Goal: Task Accomplishment & Management: Use online tool/utility

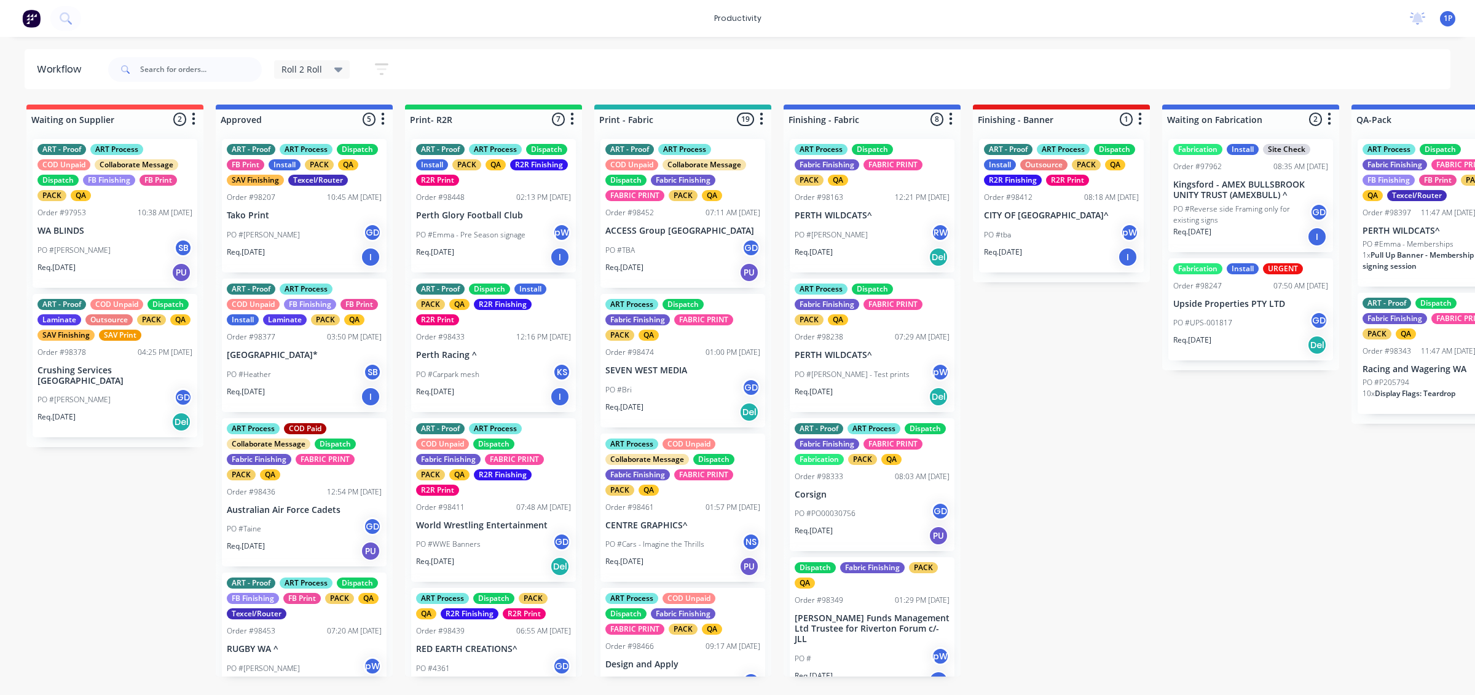
scroll to position [164, 0]
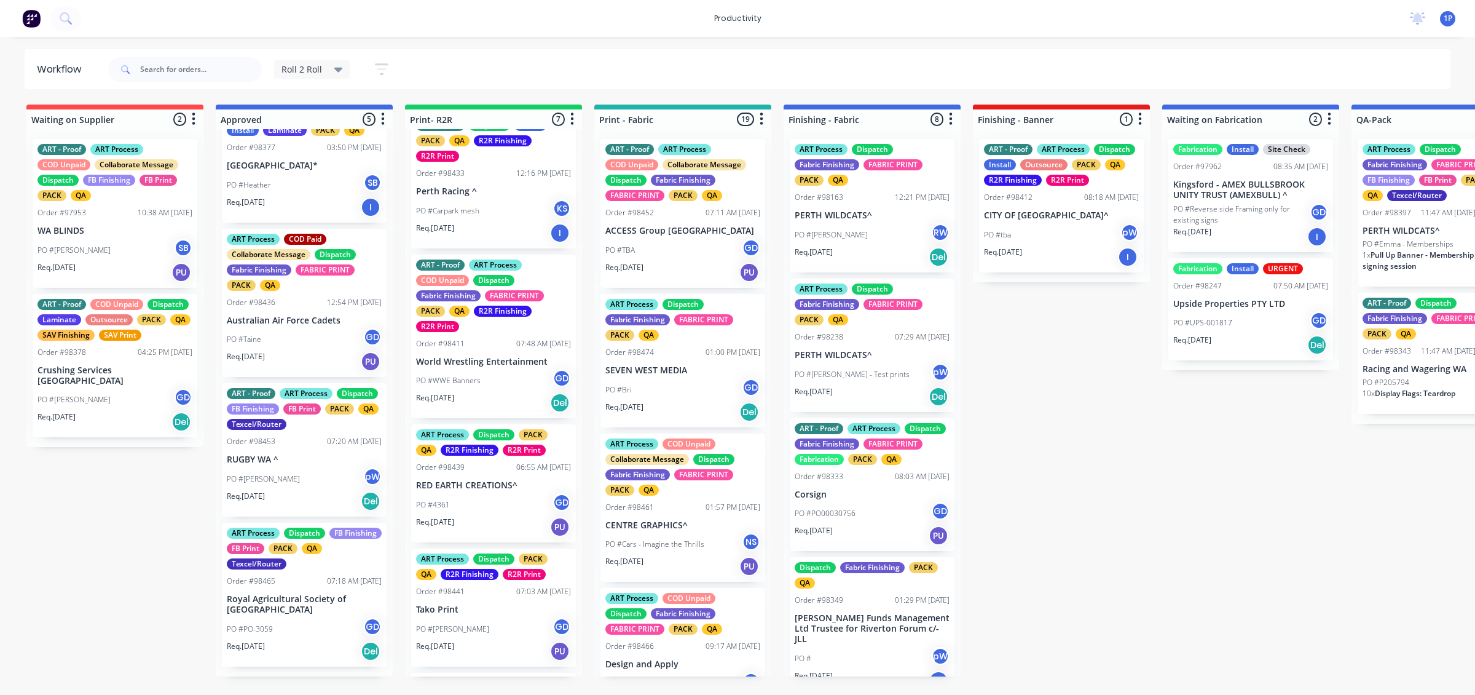
click at [332, 351] on div "PO #Taine GD" at bounding box center [304, 339] width 155 height 23
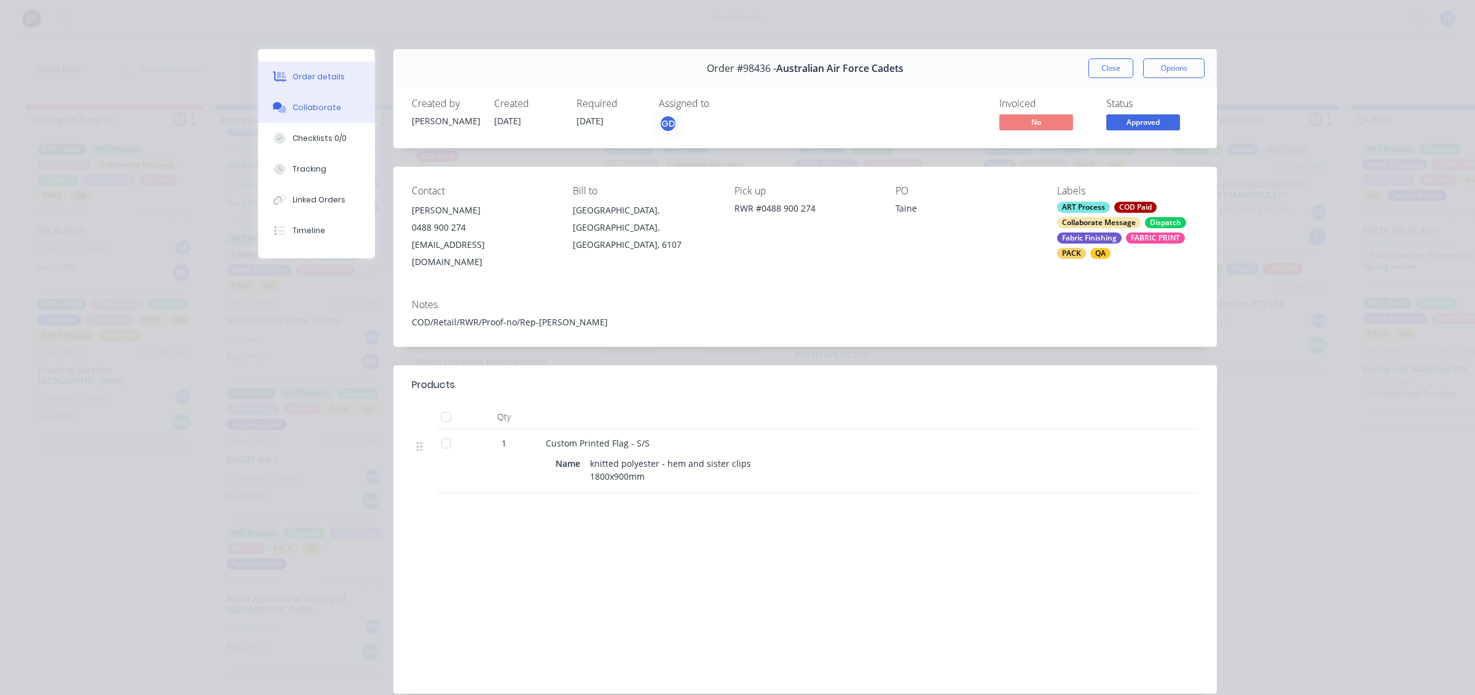
click at [346, 109] on button "Collaborate" at bounding box center [316, 107] width 117 height 31
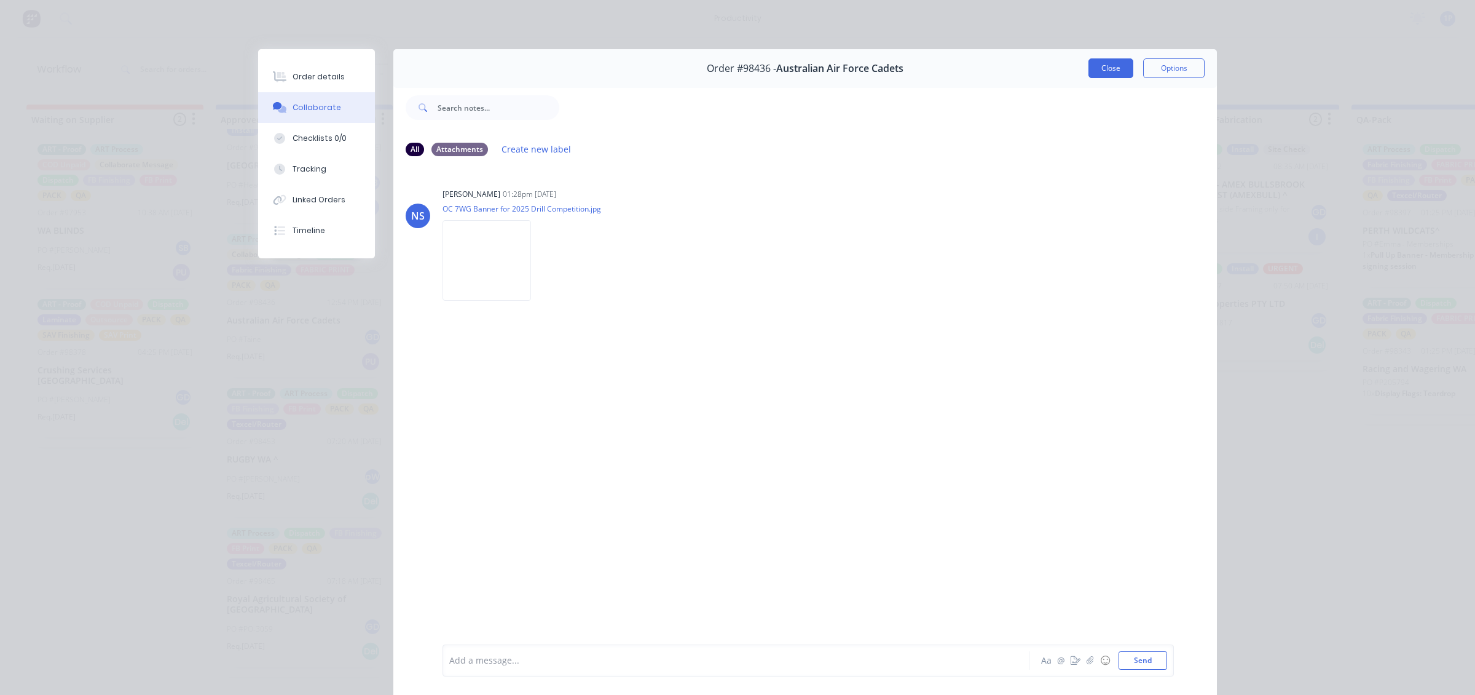
click at [1098, 66] on button "Close" at bounding box center [1111, 68] width 45 height 20
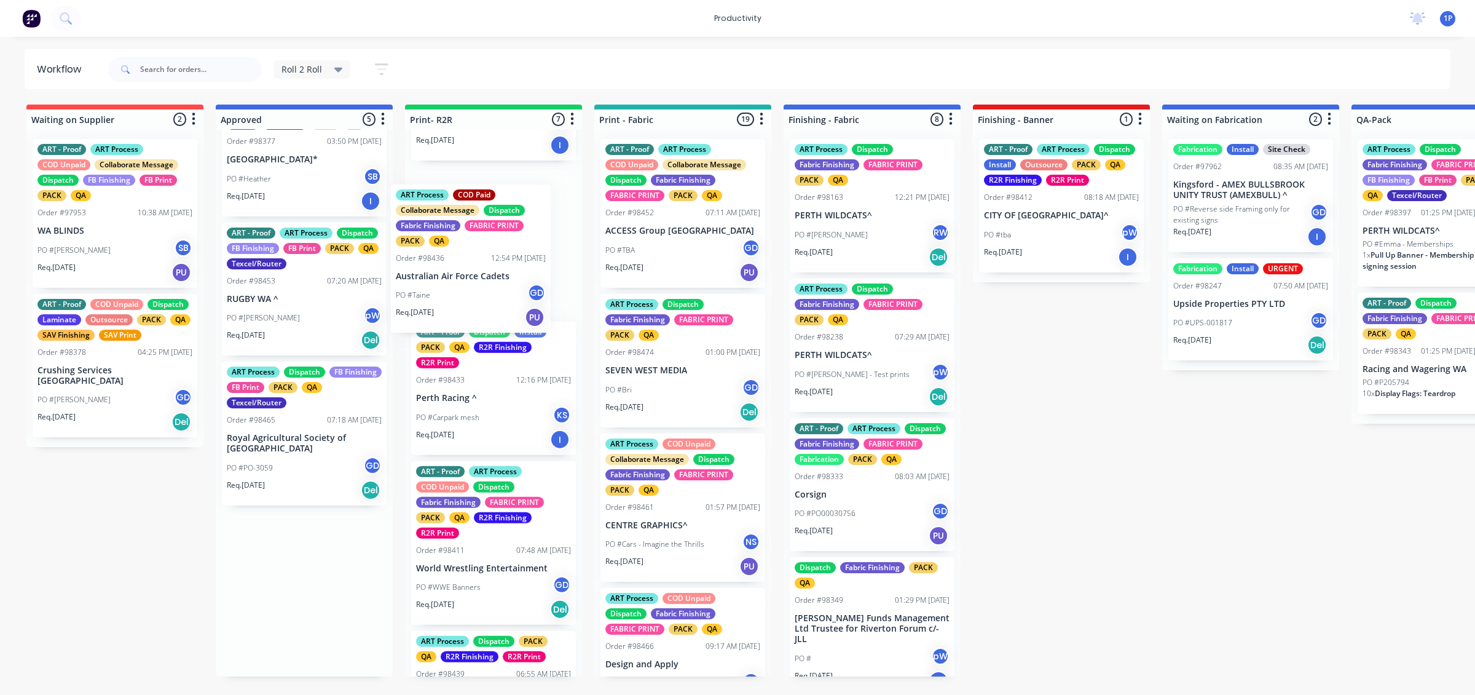
scroll to position [105, 0]
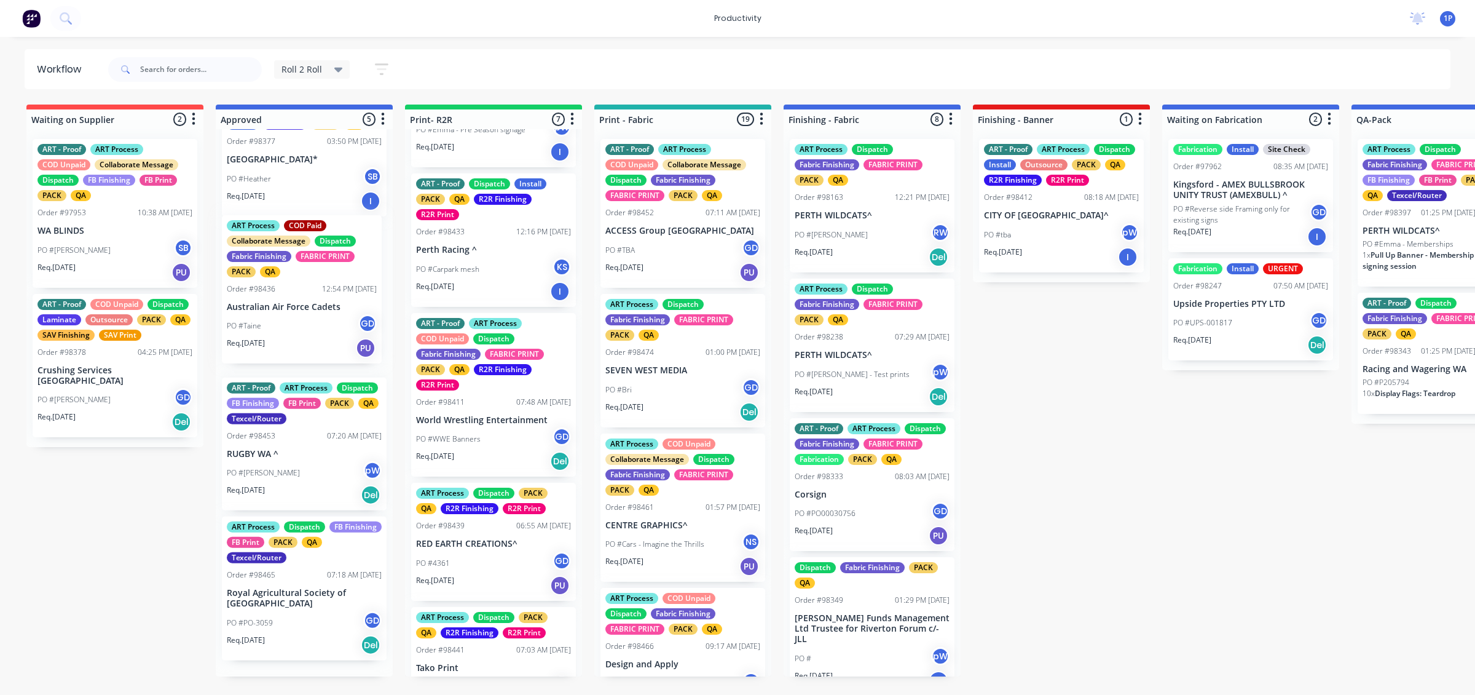
drag, startPoint x: 329, startPoint y: 357, endPoint x: 364, endPoint y: 323, distance: 48.7
click at [364, 323] on div "ART - Proof ART Process Dispatch FB Print Install PACK QA SAV Finishing Texcel/…" at bounding box center [304, 402] width 177 height 547
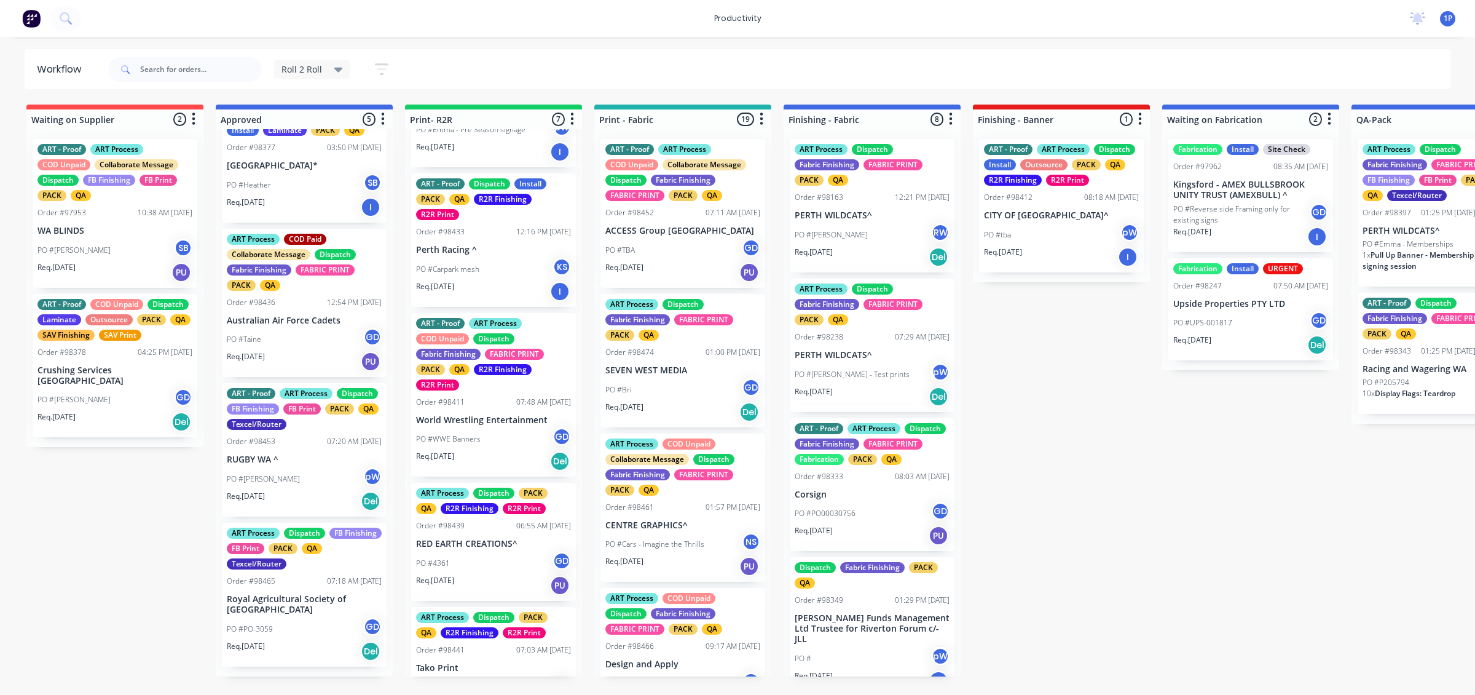
click at [307, 363] on div "Req. [DATE] PU" at bounding box center [304, 361] width 155 height 21
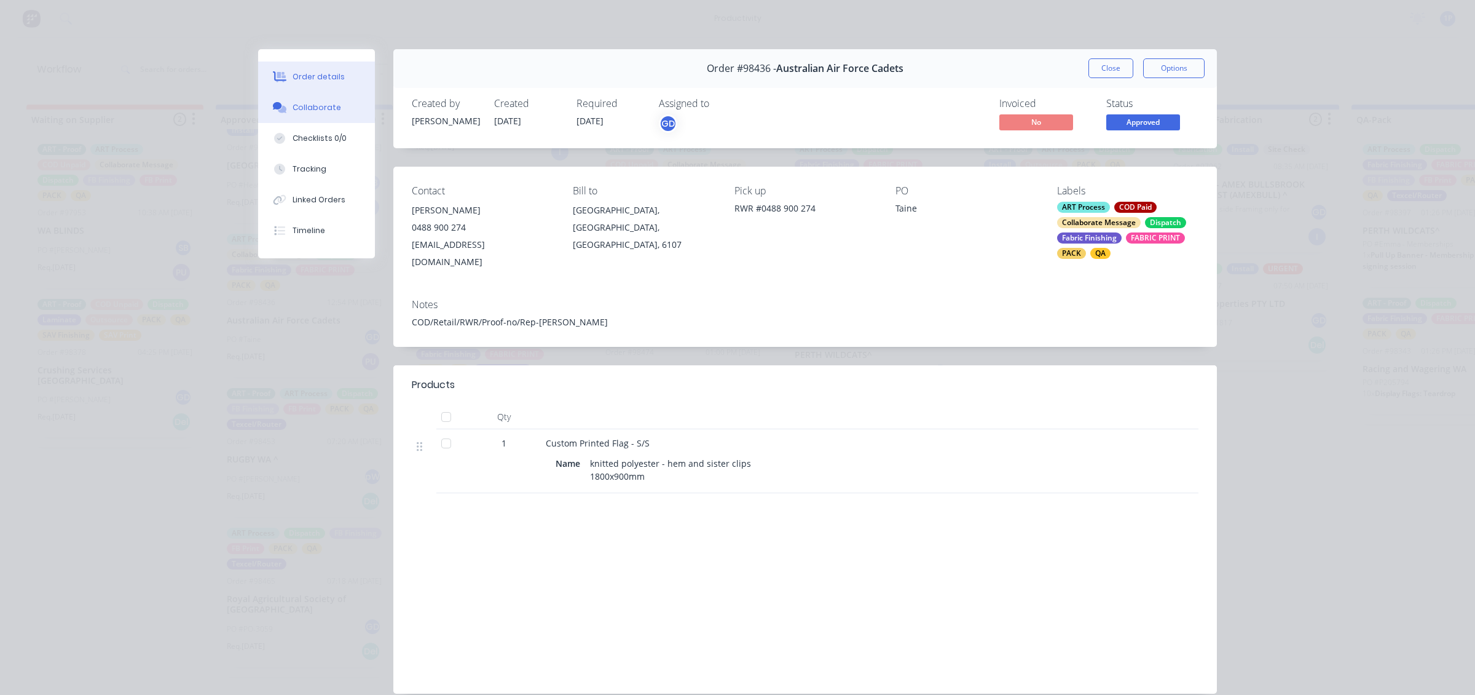
click at [315, 112] on div "Collaborate" at bounding box center [317, 107] width 49 height 11
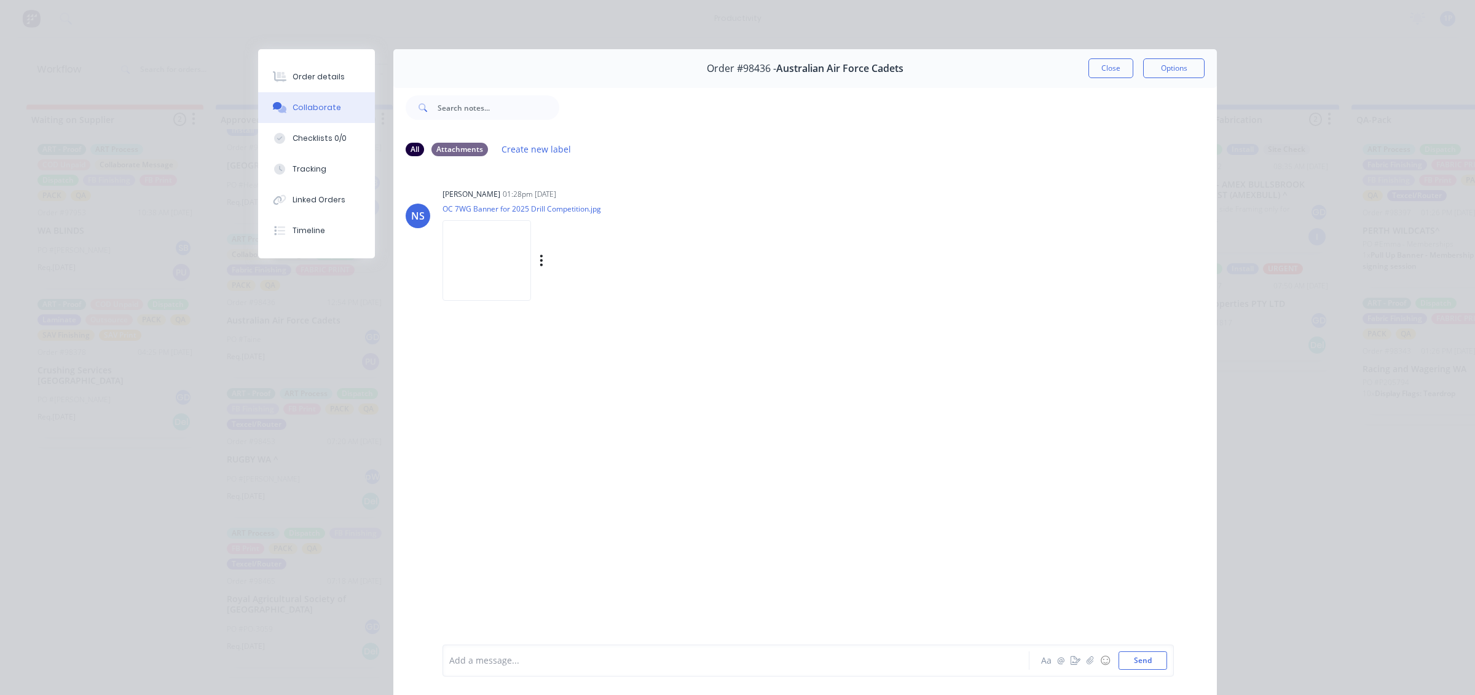
click at [526, 262] on img at bounding box center [487, 260] width 89 height 81
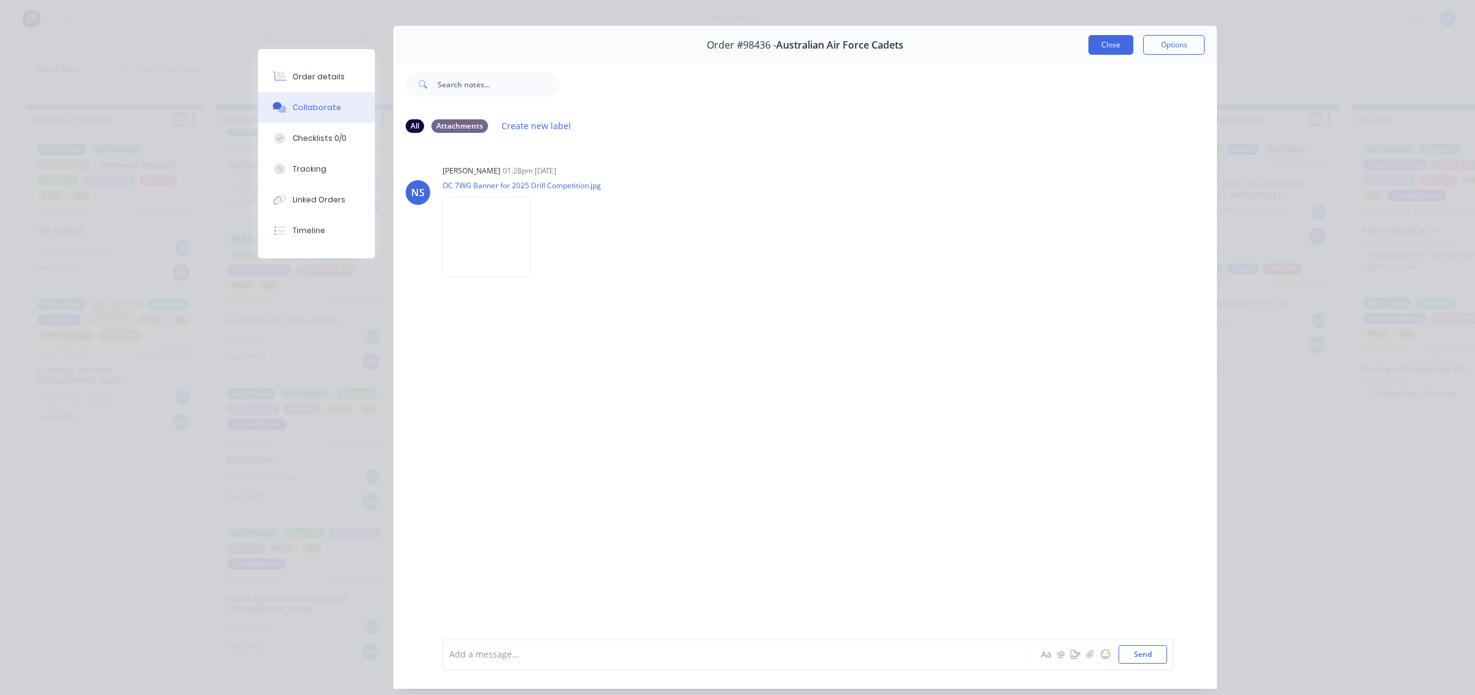
scroll to position [0, 0]
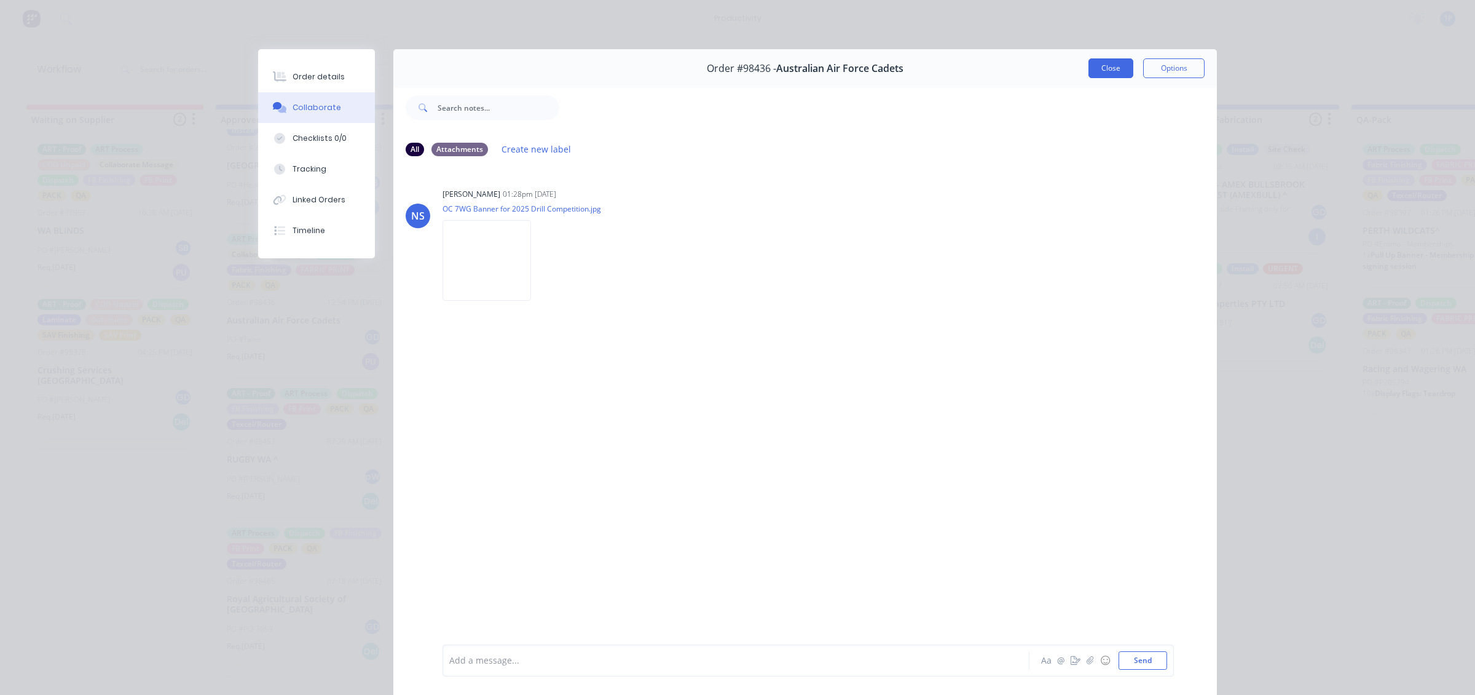
click at [1126, 72] on button "Close" at bounding box center [1111, 68] width 45 height 20
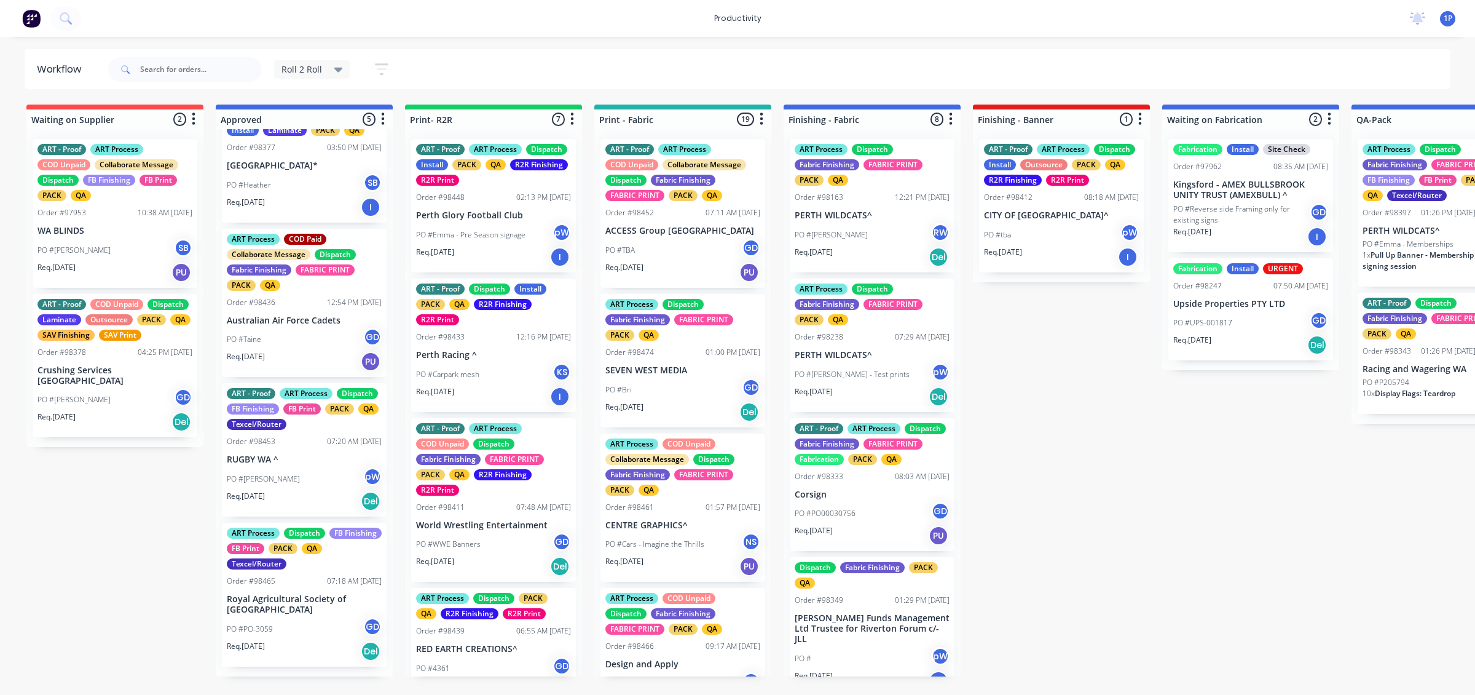
click at [513, 375] on div "PO #Carpark mesh KS" at bounding box center [493, 374] width 155 height 23
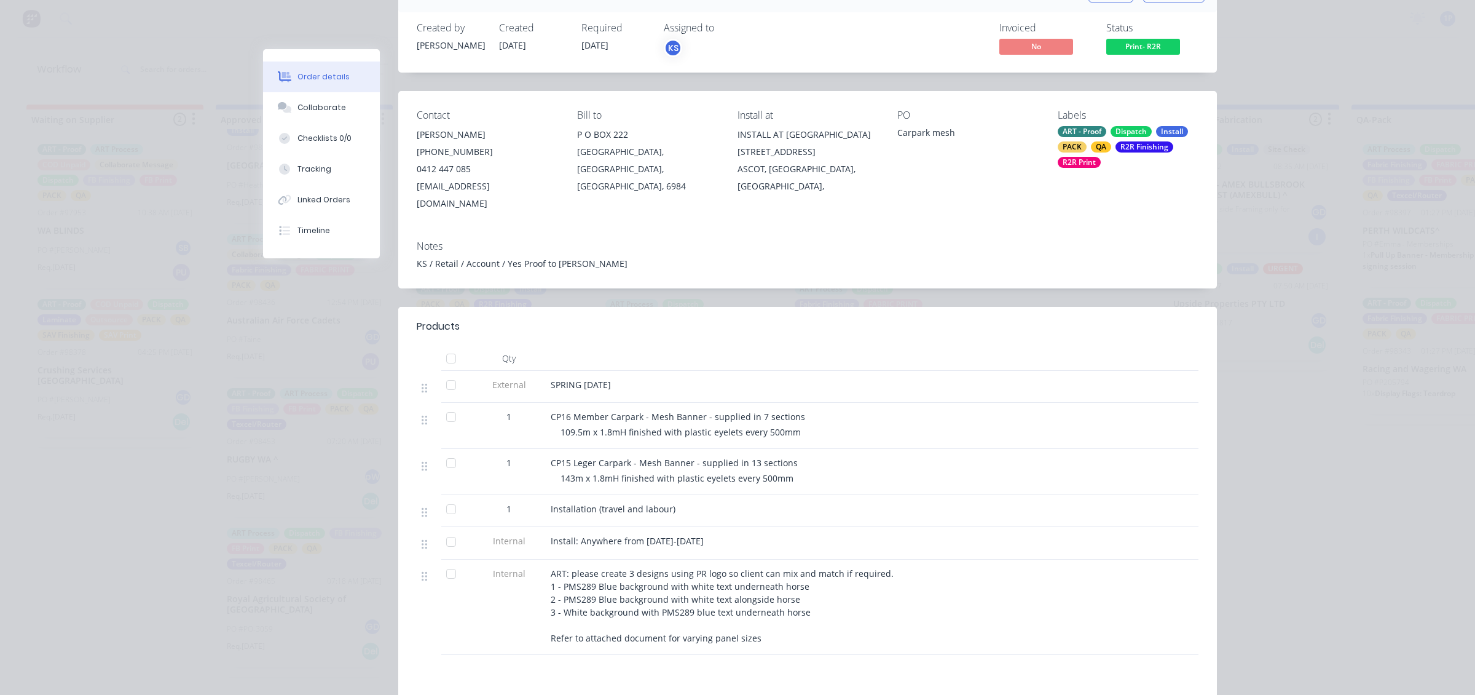
scroll to position [77, 0]
click at [314, 105] on div "Collaborate" at bounding box center [322, 107] width 49 height 11
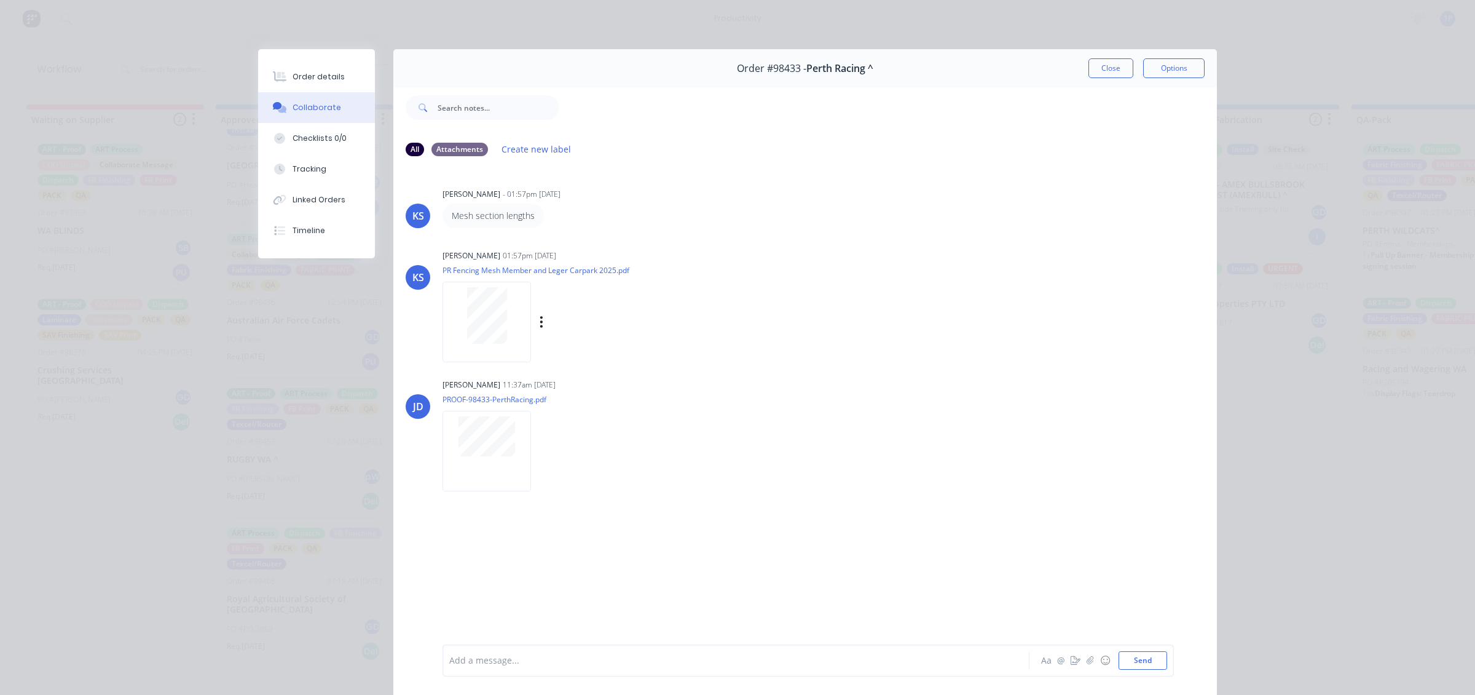
click at [509, 346] on div at bounding box center [487, 322] width 89 height 81
click at [337, 77] on button "Order details" at bounding box center [316, 76] width 117 height 31
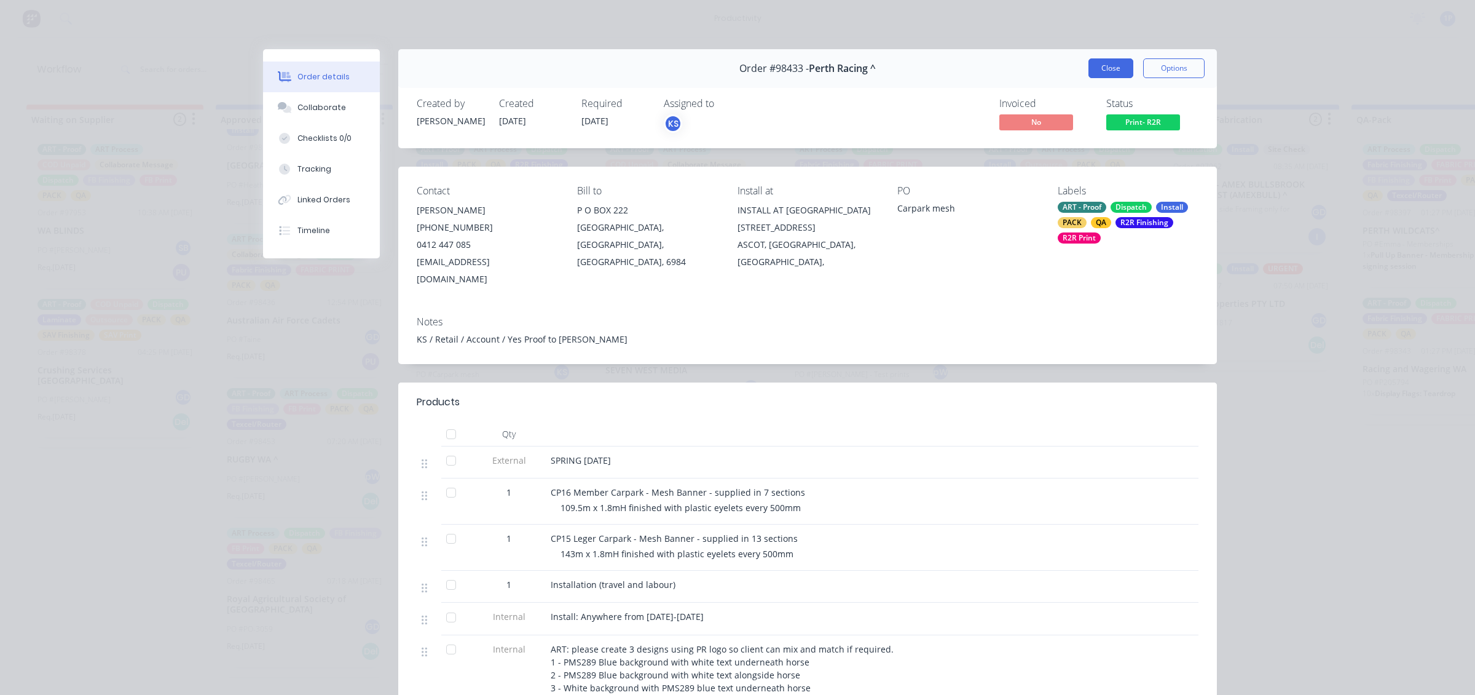
click at [1098, 77] on button "Close" at bounding box center [1111, 68] width 45 height 20
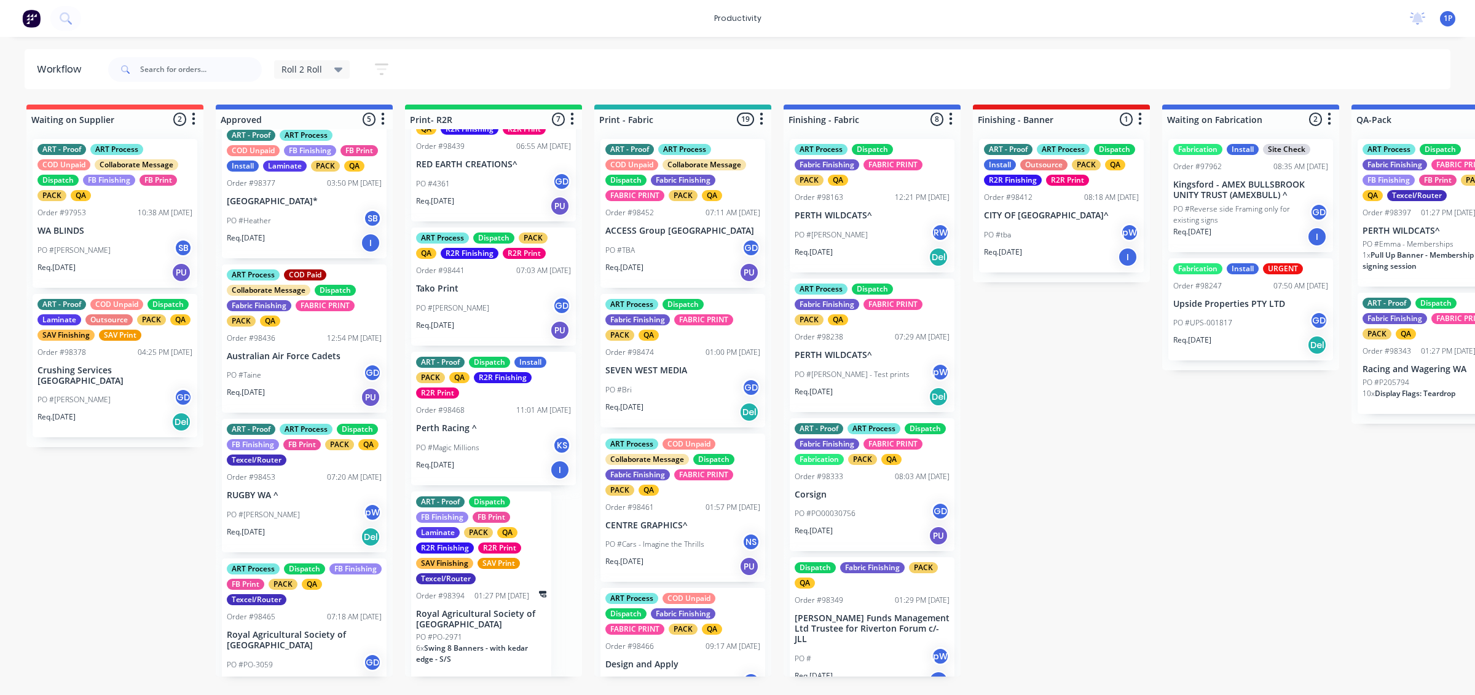
scroll to position [218, 0]
